Goal: Find specific page/section: Locate a particular part of the current website

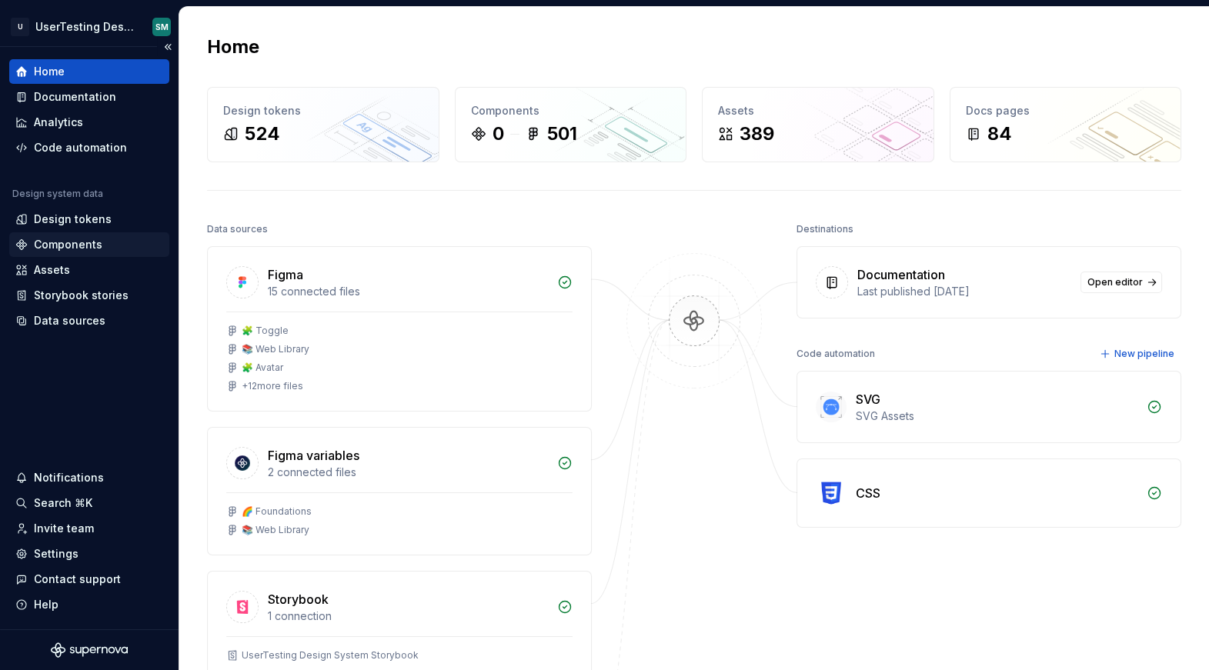
click at [92, 252] on div "Components" at bounding box center [68, 244] width 68 height 15
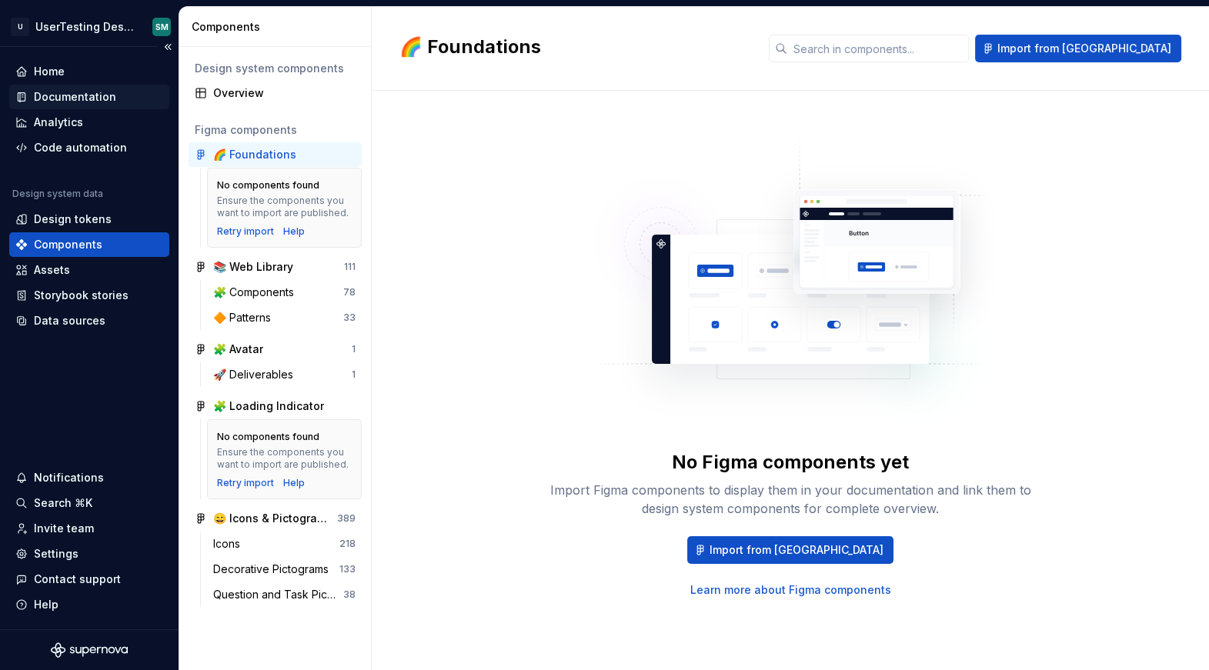
click at [95, 88] on div "Documentation" at bounding box center [89, 97] width 160 height 25
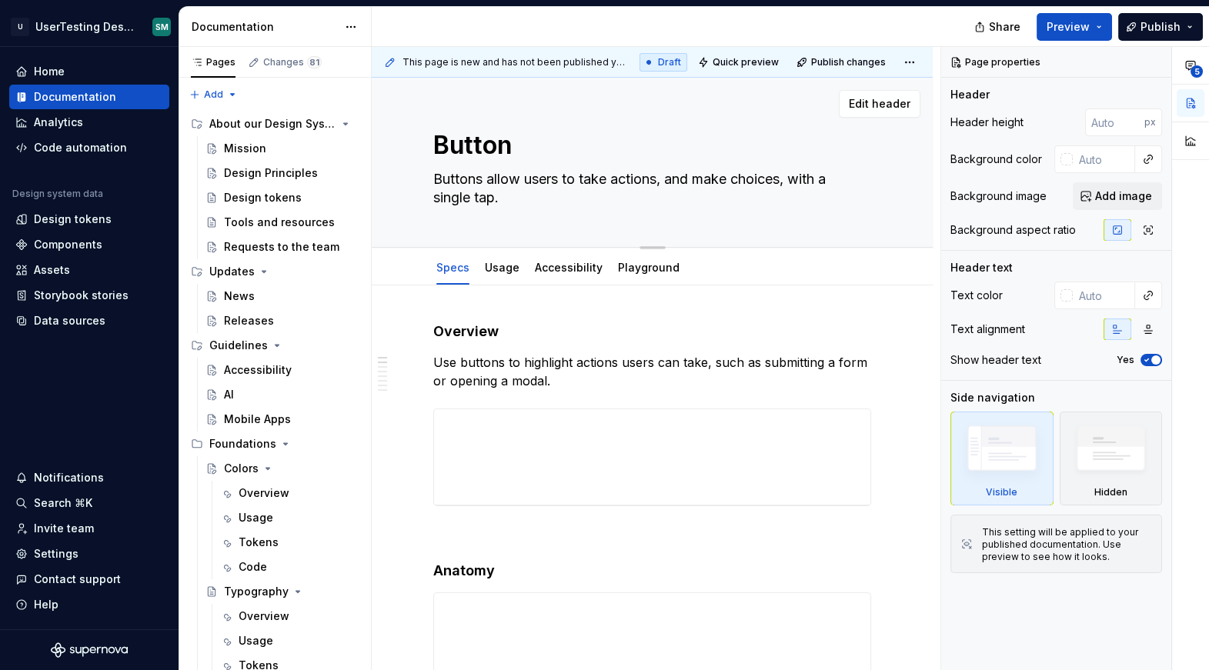
type textarea "*"
